Goal: Find specific page/section: Find specific page/section

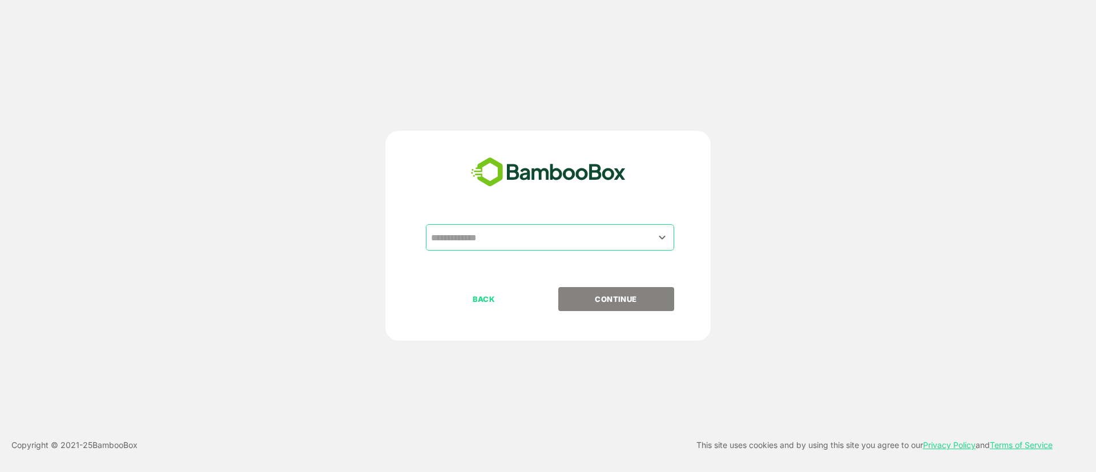
click at [540, 223] on div "​ BACK CONTINUE" at bounding box center [548, 236] width 326 height 210
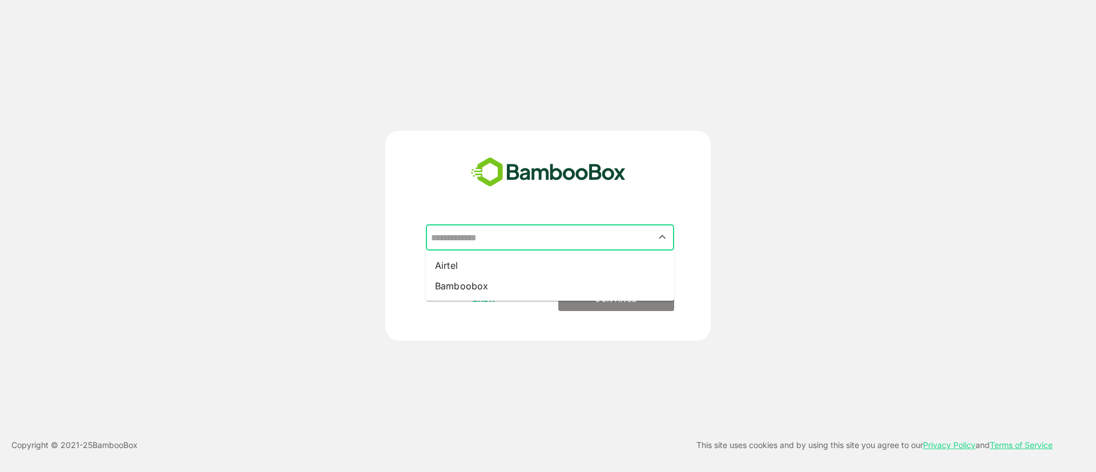
click at [542, 227] on input "text" at bounding box center [550, 238] width 244 height 22
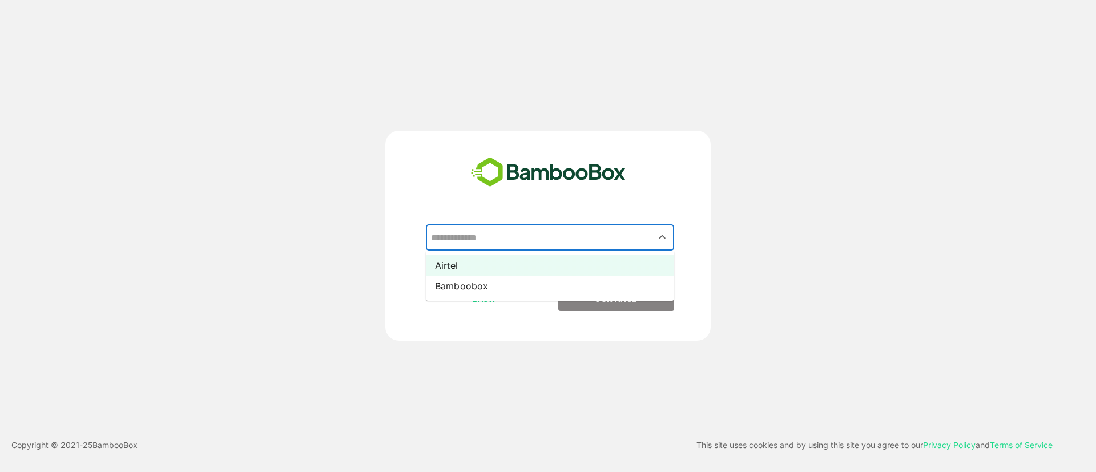
click at [565, 256] on li "Airtel" at bounding box center [550, 265] width 248 height 21
type input "******"
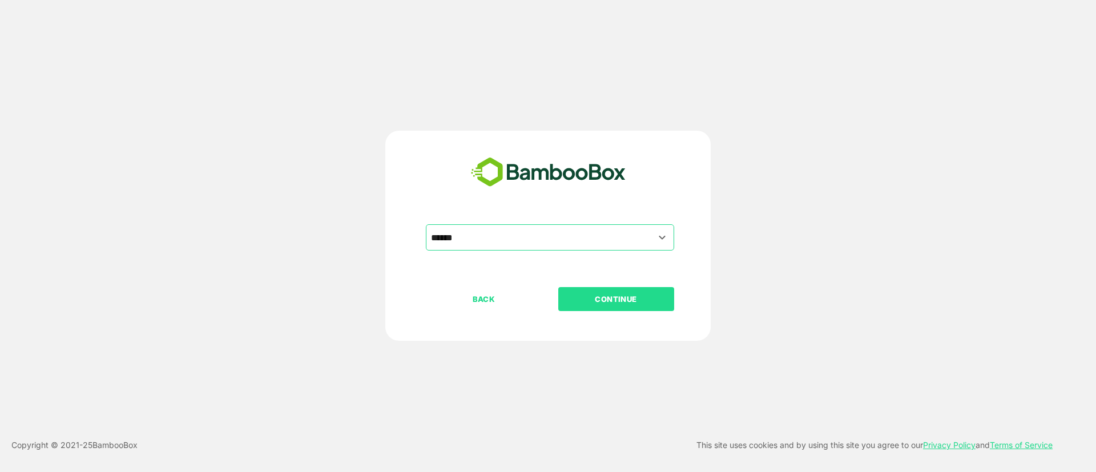
click at [612, 297] on p "CONTINUE" at bounding box center [616, 299] width 114 height 13
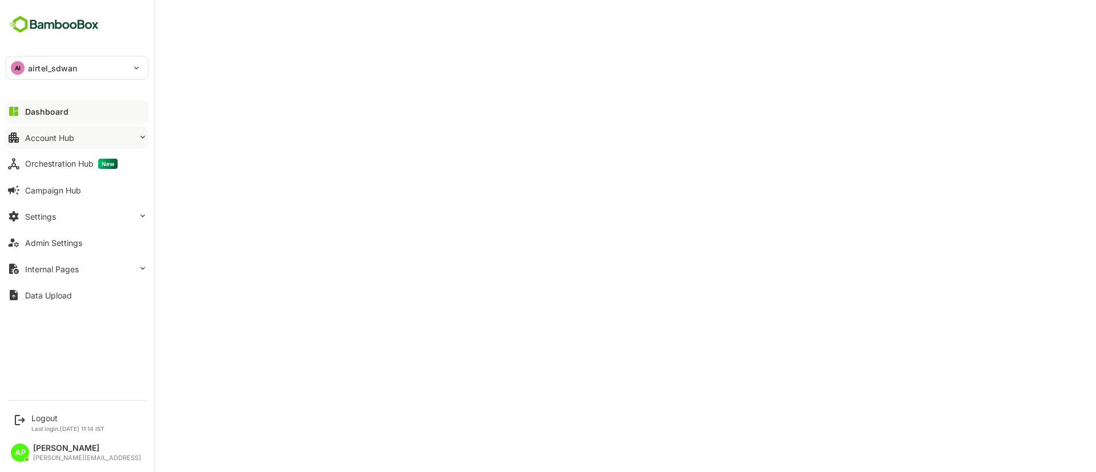
click at [88, 136] on button "Account Hub" at bounding box center [77, 137] width 143 height 23
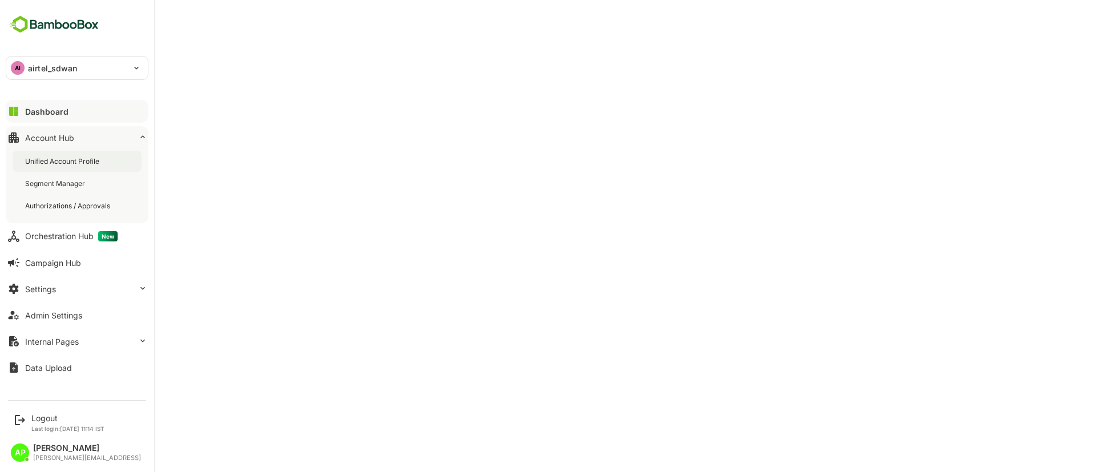
click at [88, 163] on div "Unified Account Profile" at bounding box center [63, 161] width 77 height 10
